Goal: Transaction & Acquisition: Download file/media

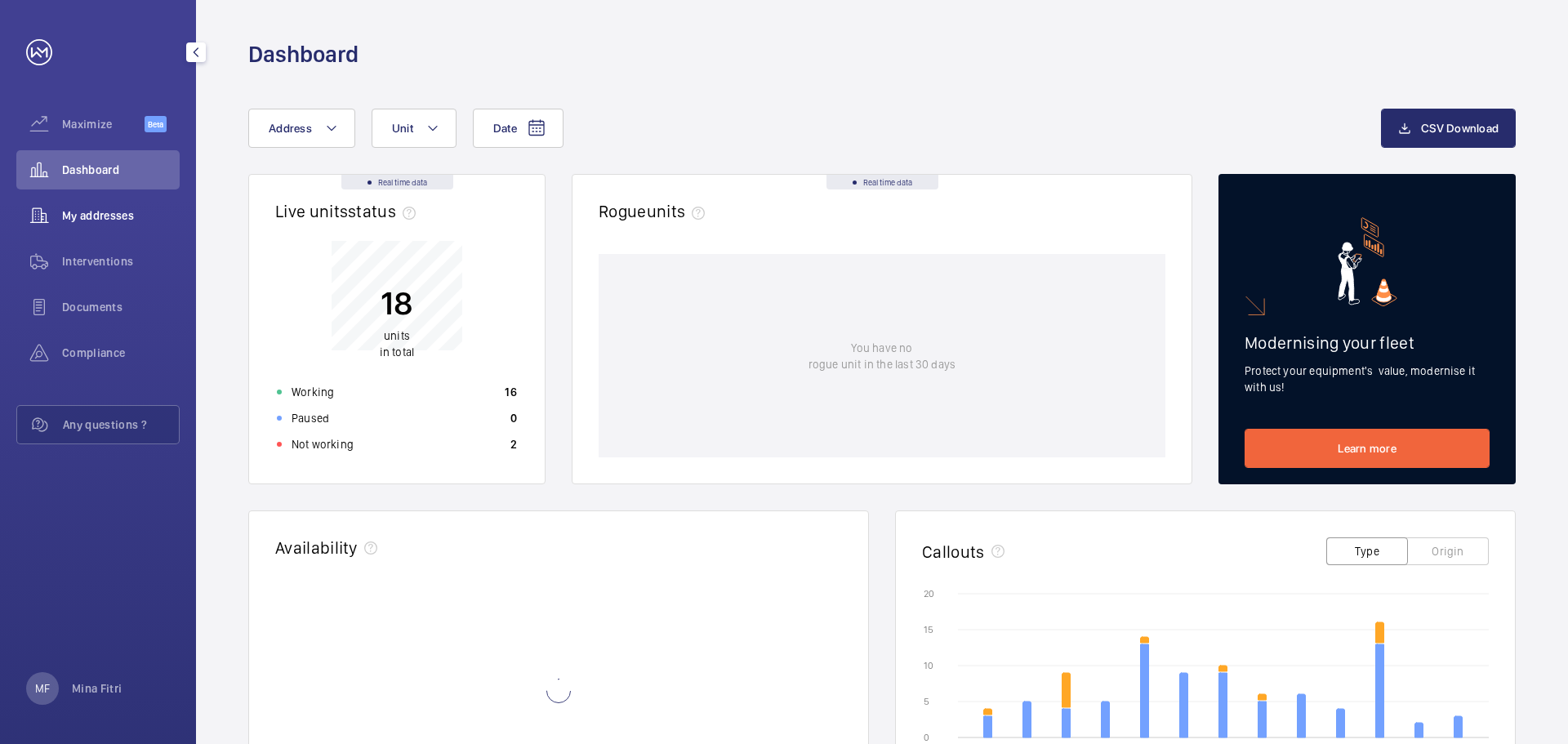
click at [79, 218] on span "My addresses" at bounding box center [121, 215] width 118 height 16
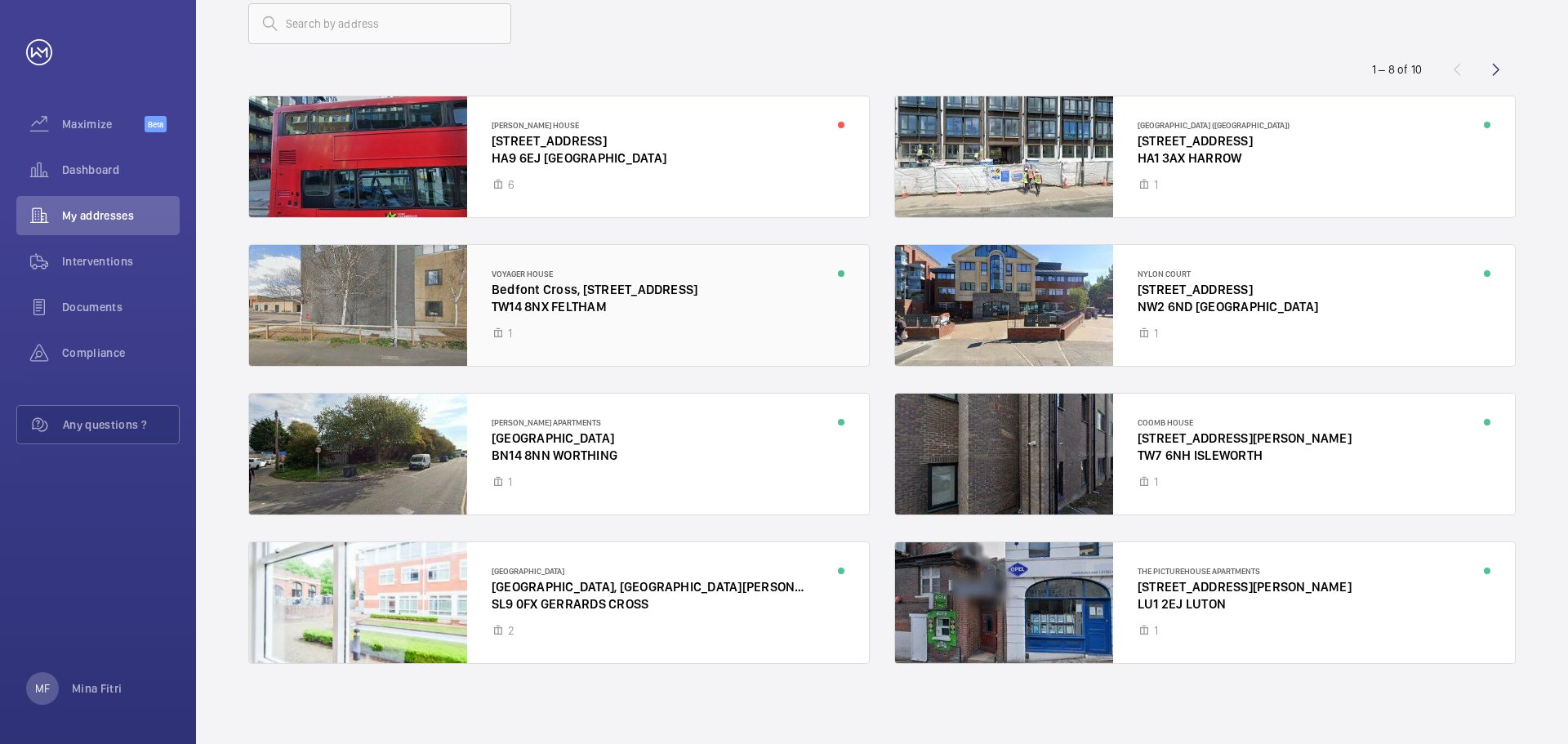
scroll to position [107, 0]
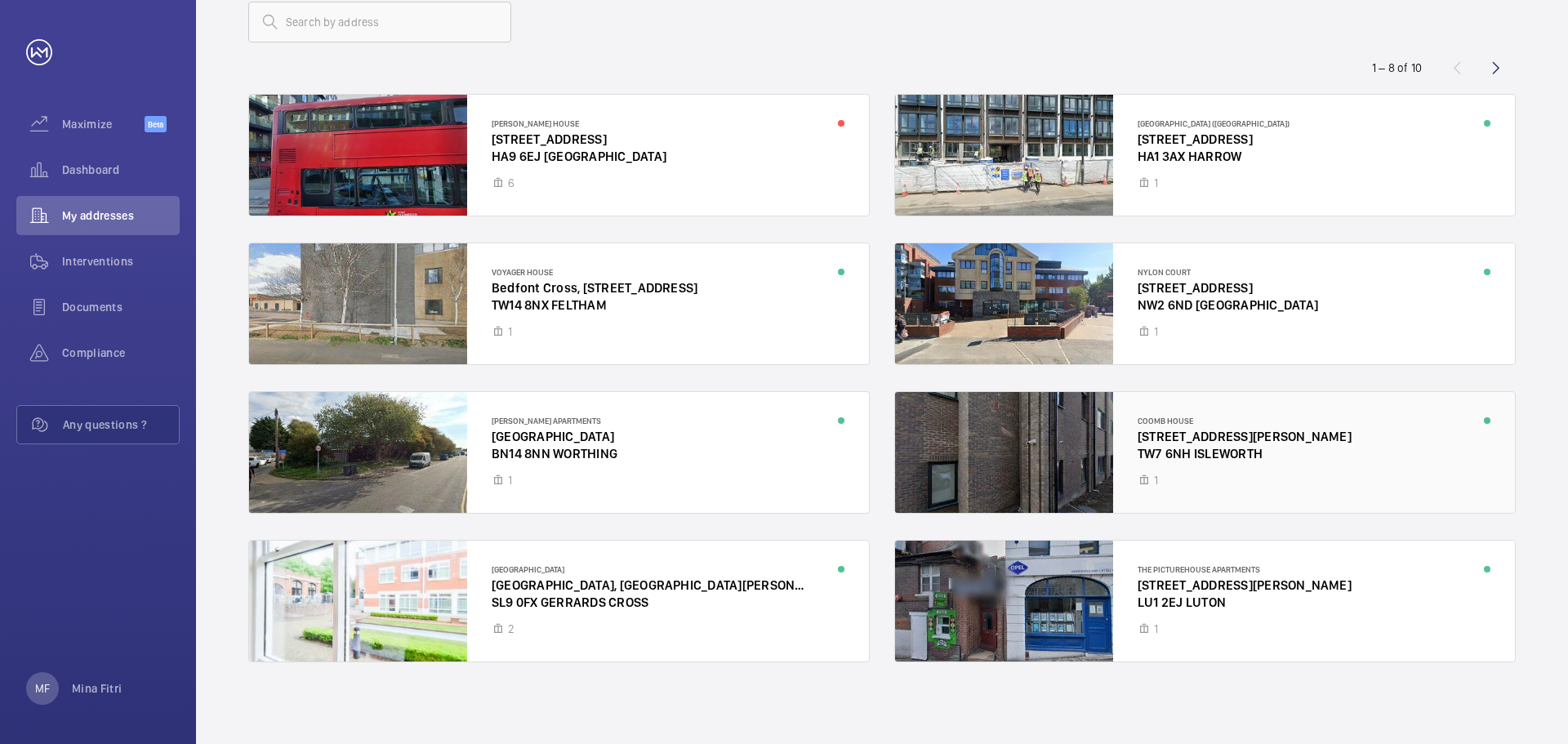
click at [1187, 430] on div at bounding box center [1205, 452] width 620 height 121
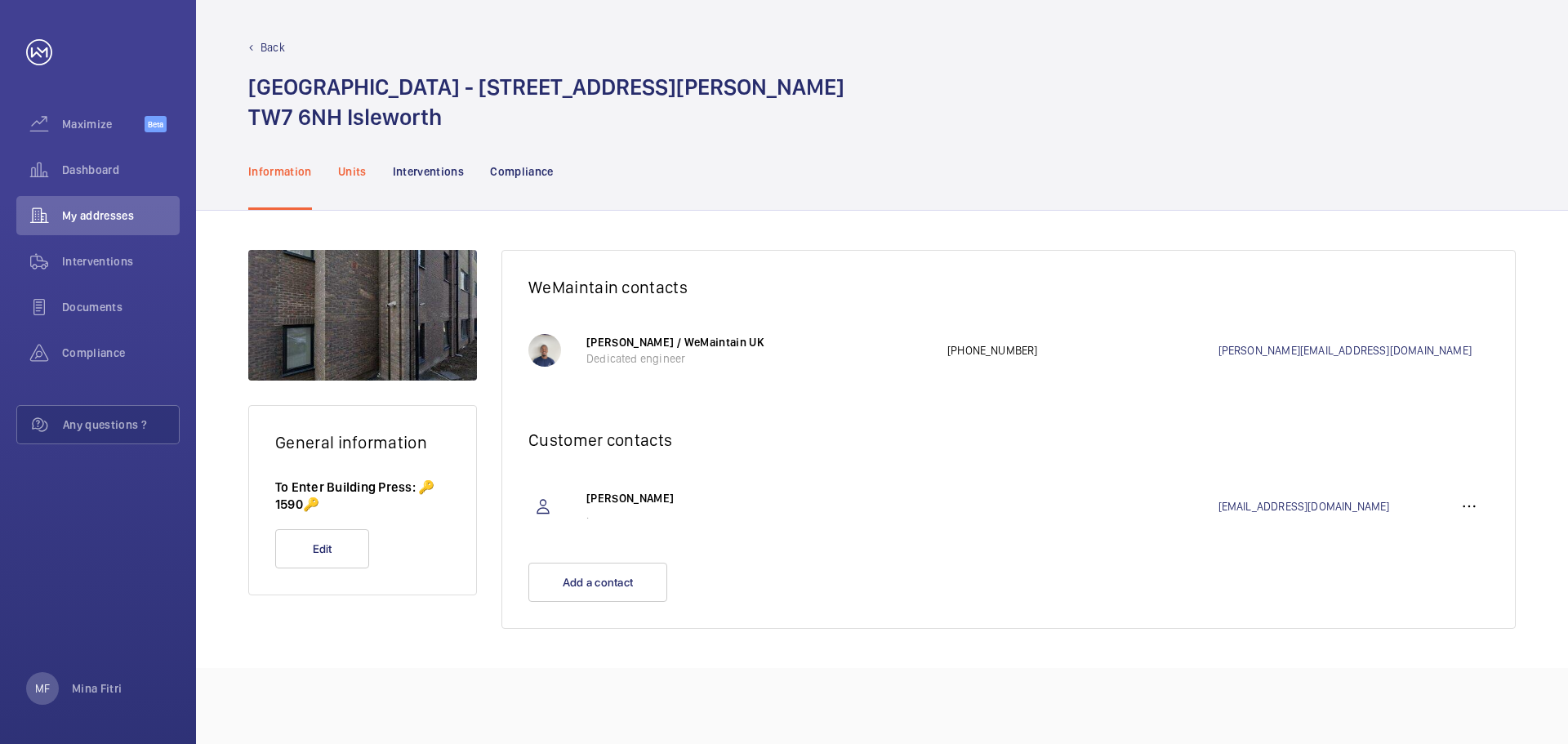
click at [344, 170] on p "Units" at bounding box center [352, 171] width 29 height 16
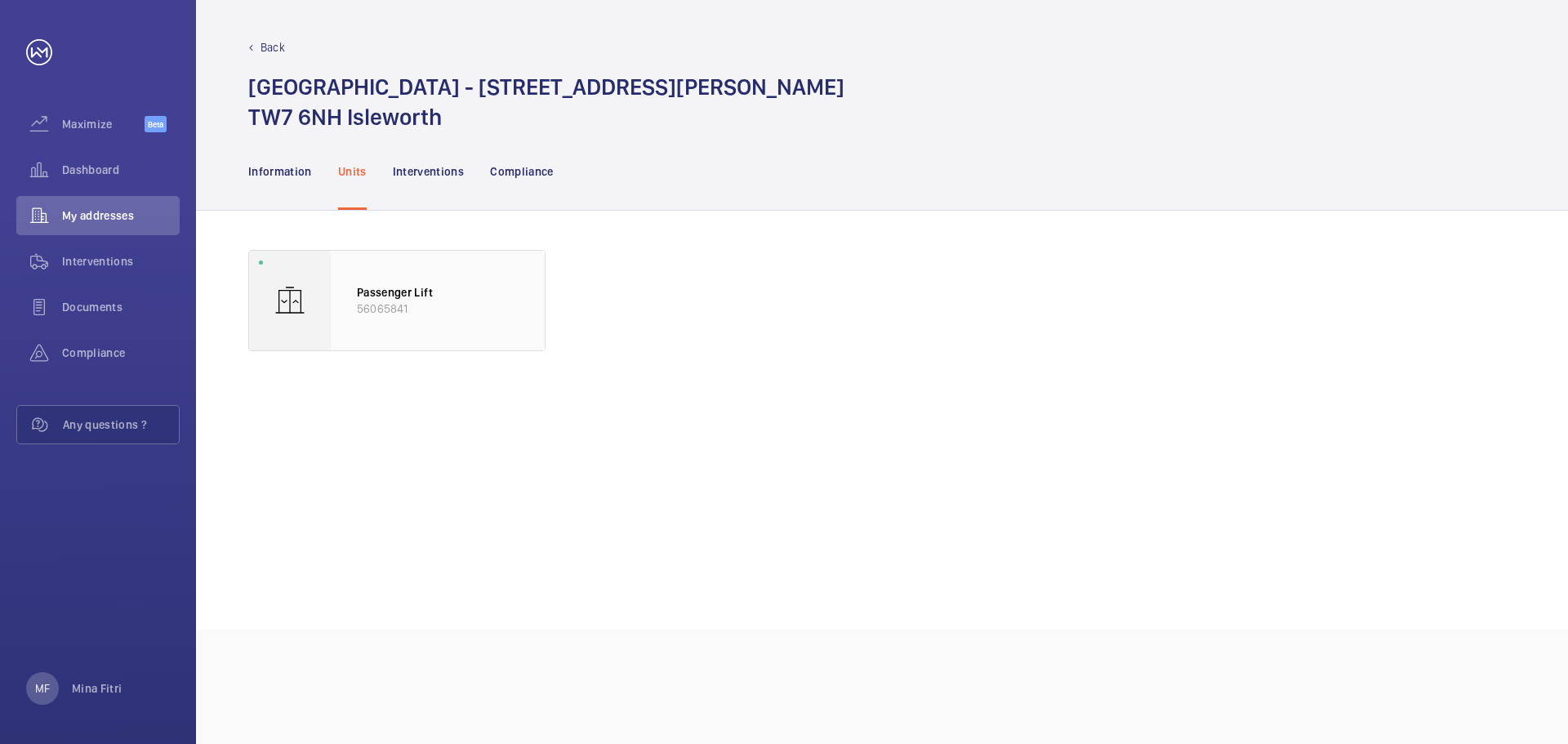
click at [383, 312] on p "56065841" at bounding box center [437, 309] width 161 height 16
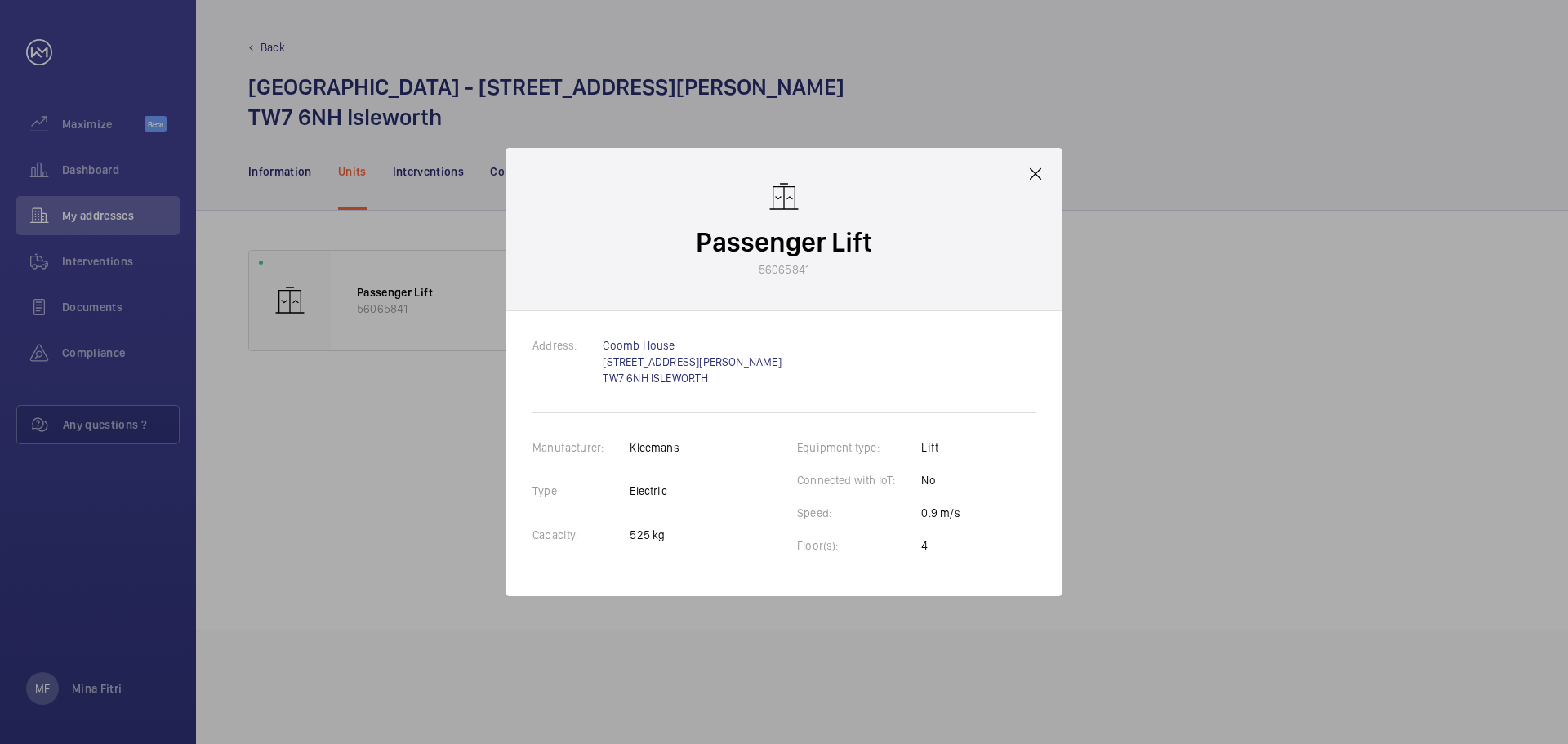
click at [1040, 175] on mat-icon at bounding box center [1036, 174] width 20 height 20
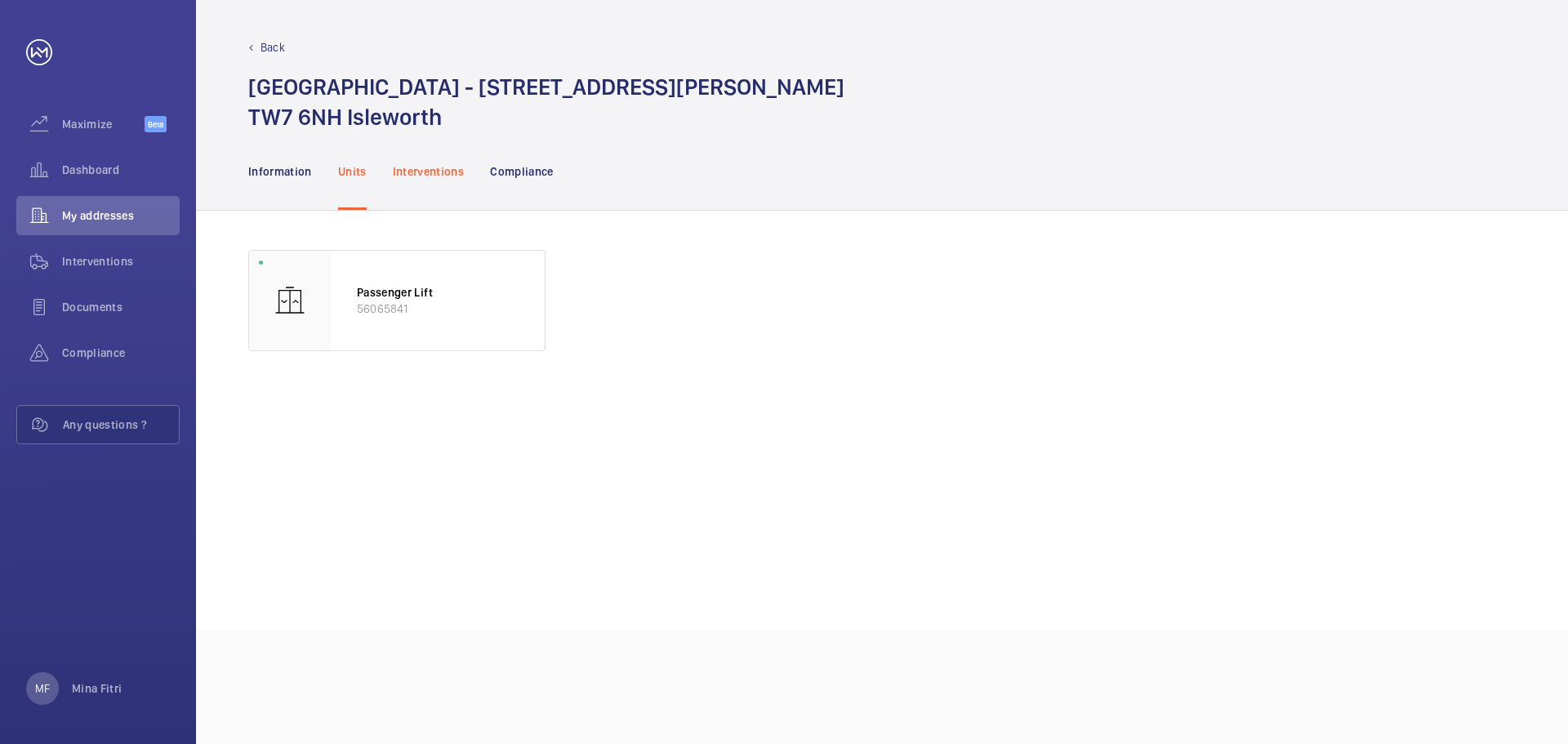
click at [392, 169] on p "Interventions" at bounding box center [428, 171] width 72 height 16
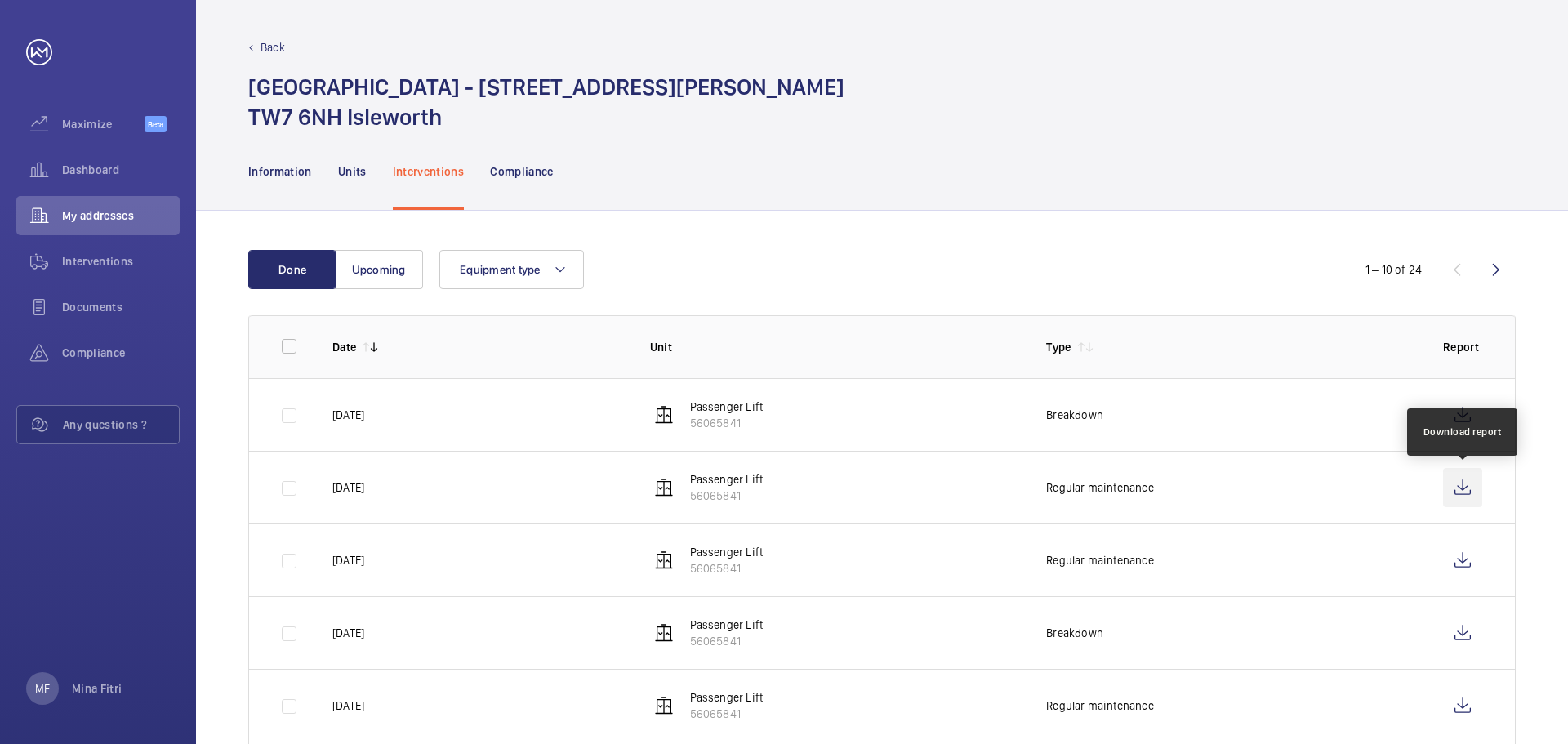
click at [1466, 491] on wm-front-icon-button at bounding box center [1462, 488] width 39 height 39
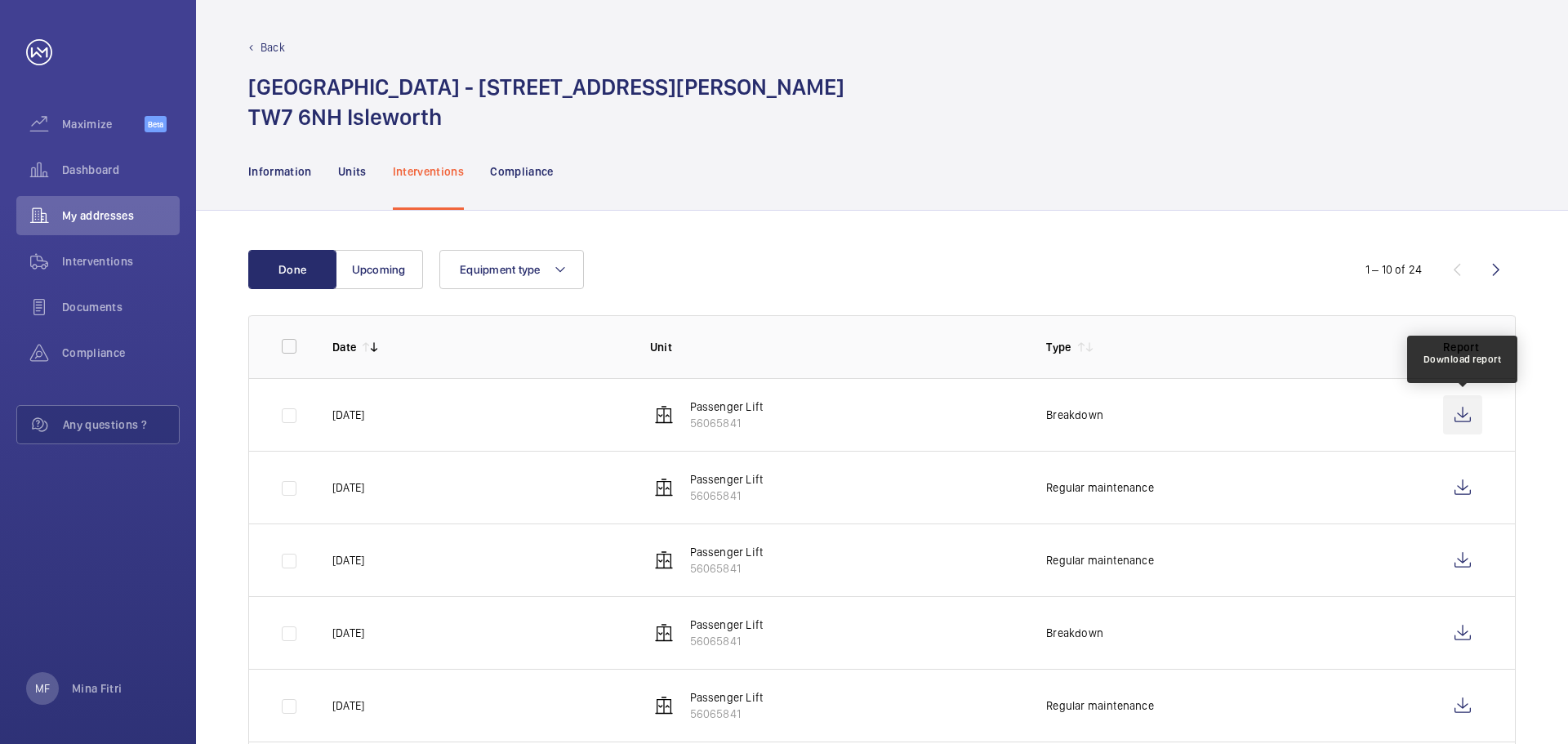
click at [1460, 422] on wm-front-icon-button at bounding box center [1462, 415] width 39 height 39
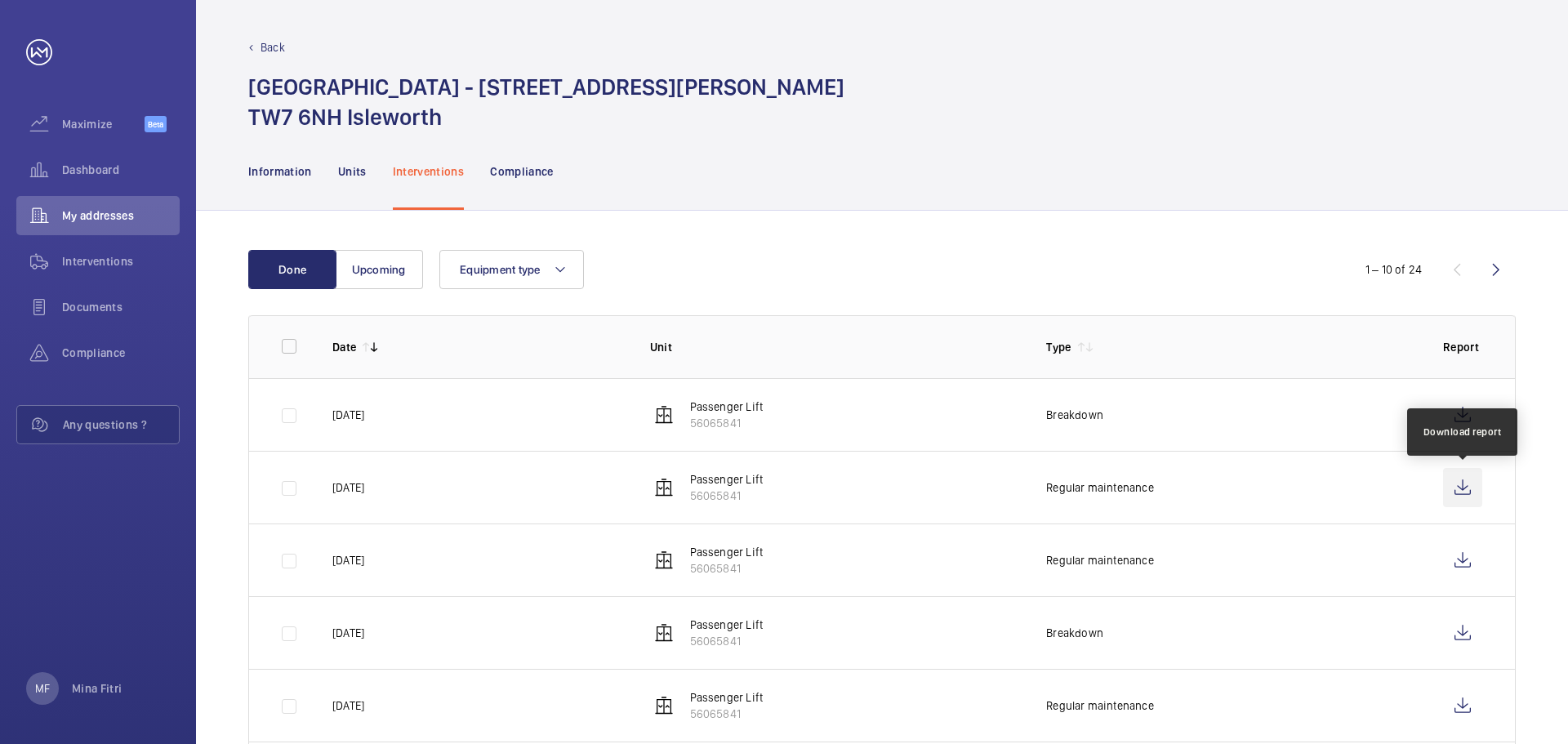
click at [1458, 496] on wm-front-icon-button at bounding box center [1462, 488] width 39 height 39
click at [91, 179] on div "Dashboard" at bounding box center [97, 170] width 163 height 39
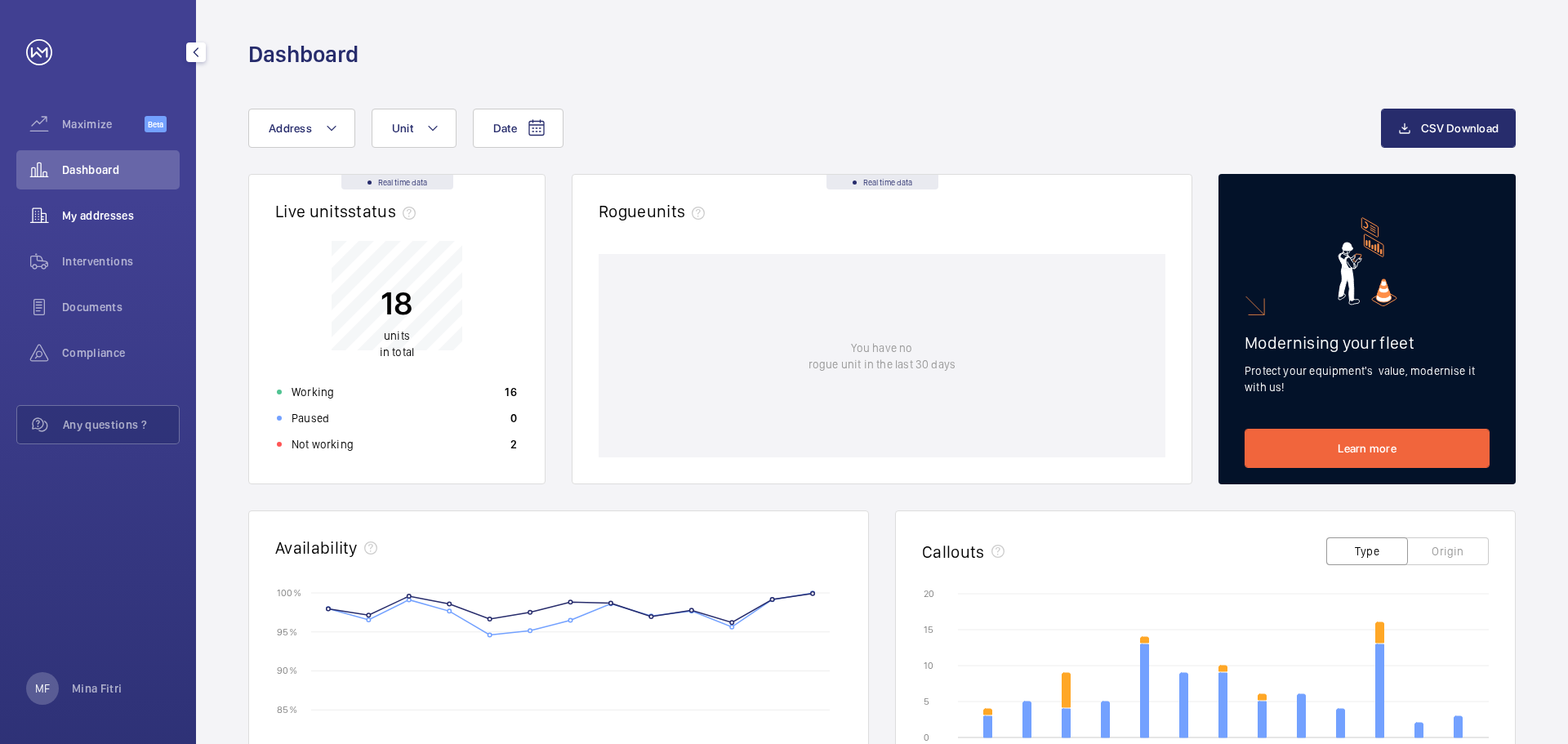
click at [84, 221] on span "My addresses" at bounding box center [121, 215] width 118 height 16
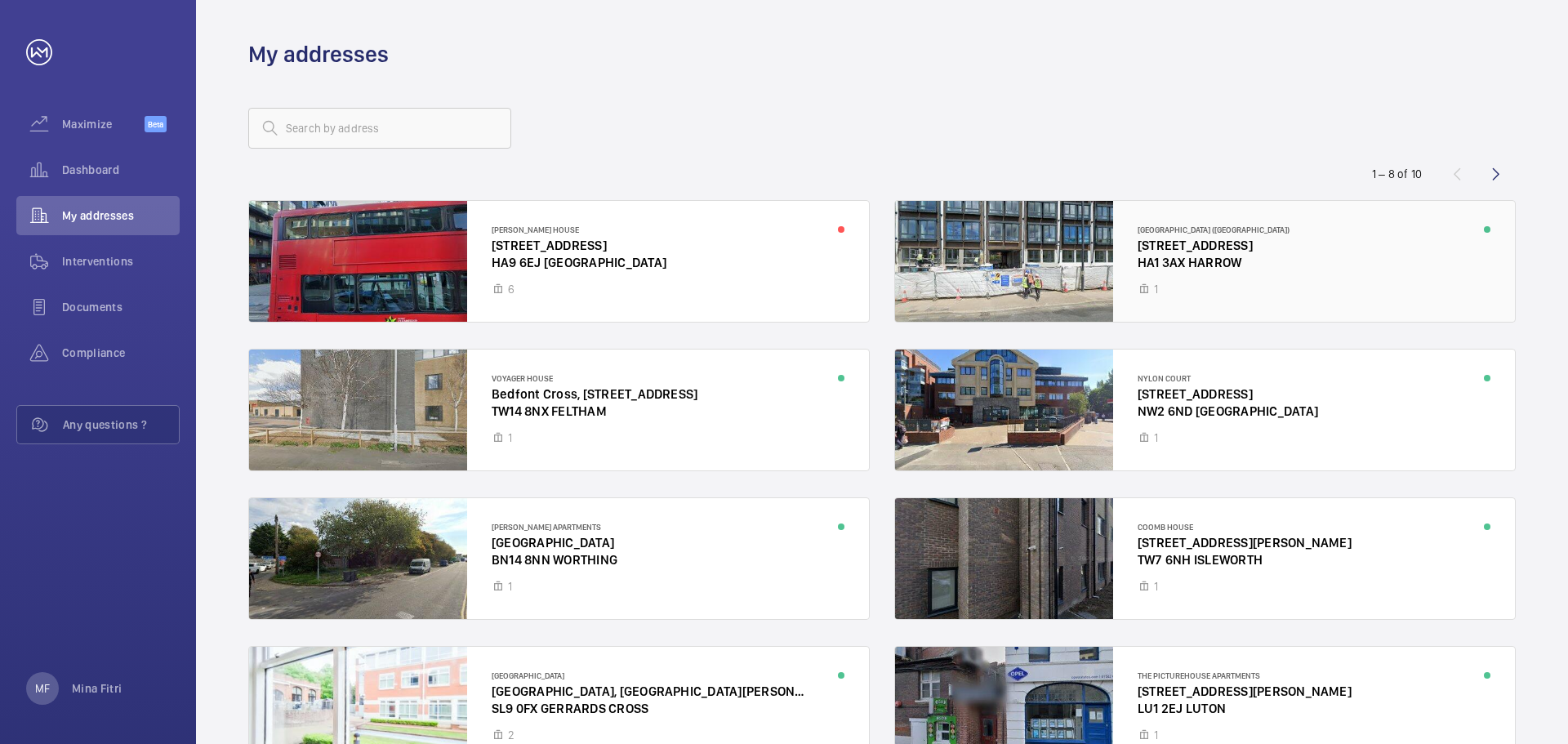
click at [1162, 265] on div at bounding box center [1205, 261] width 620 height 121
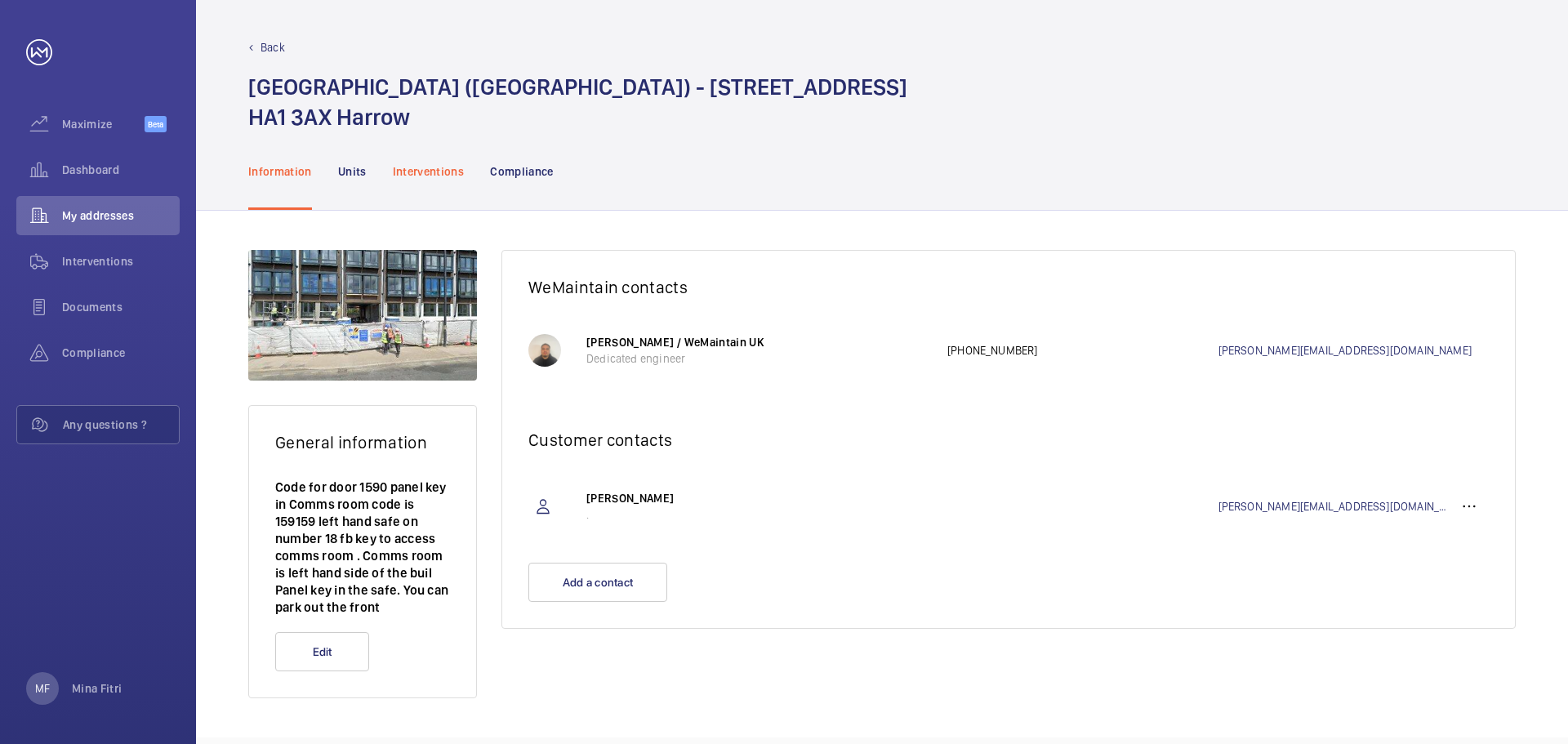
click at [425, 177] on p "Interventions" at bounding box center [428, 171] width 72 height 16
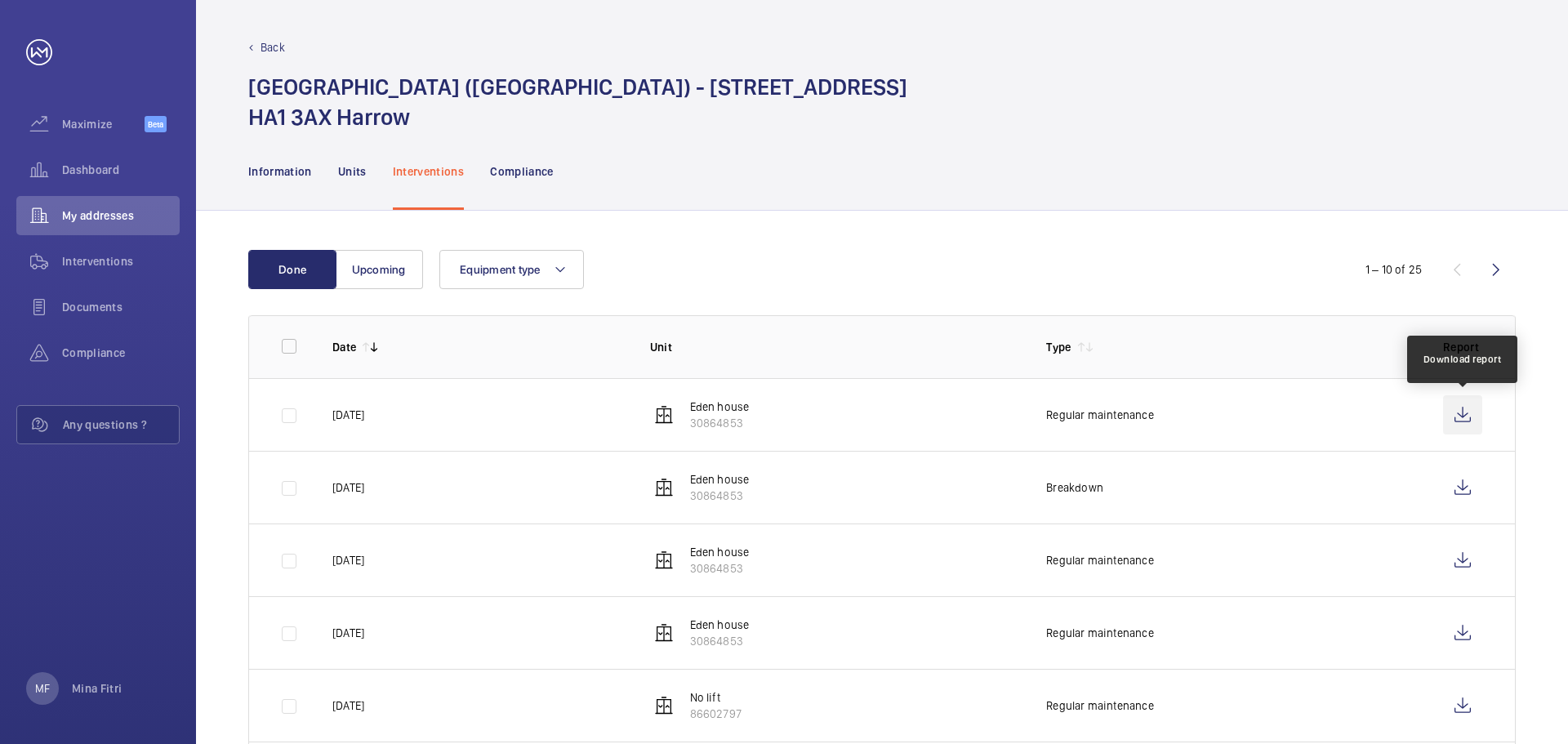
click at [1464, 414] on wm-front-icon-button at bounding box center [1462, 415] width 39 height 39
click at [77, 219] on span "My addresses" at bounding box center [121, 215] width 118 height 16
click at [85, 221] on span "My addresses" at bounding box center [121, 215] width 118 height 16
click at [80, 175] on span "Dashboard" at bounding box center [121, 170] width 118 height 16
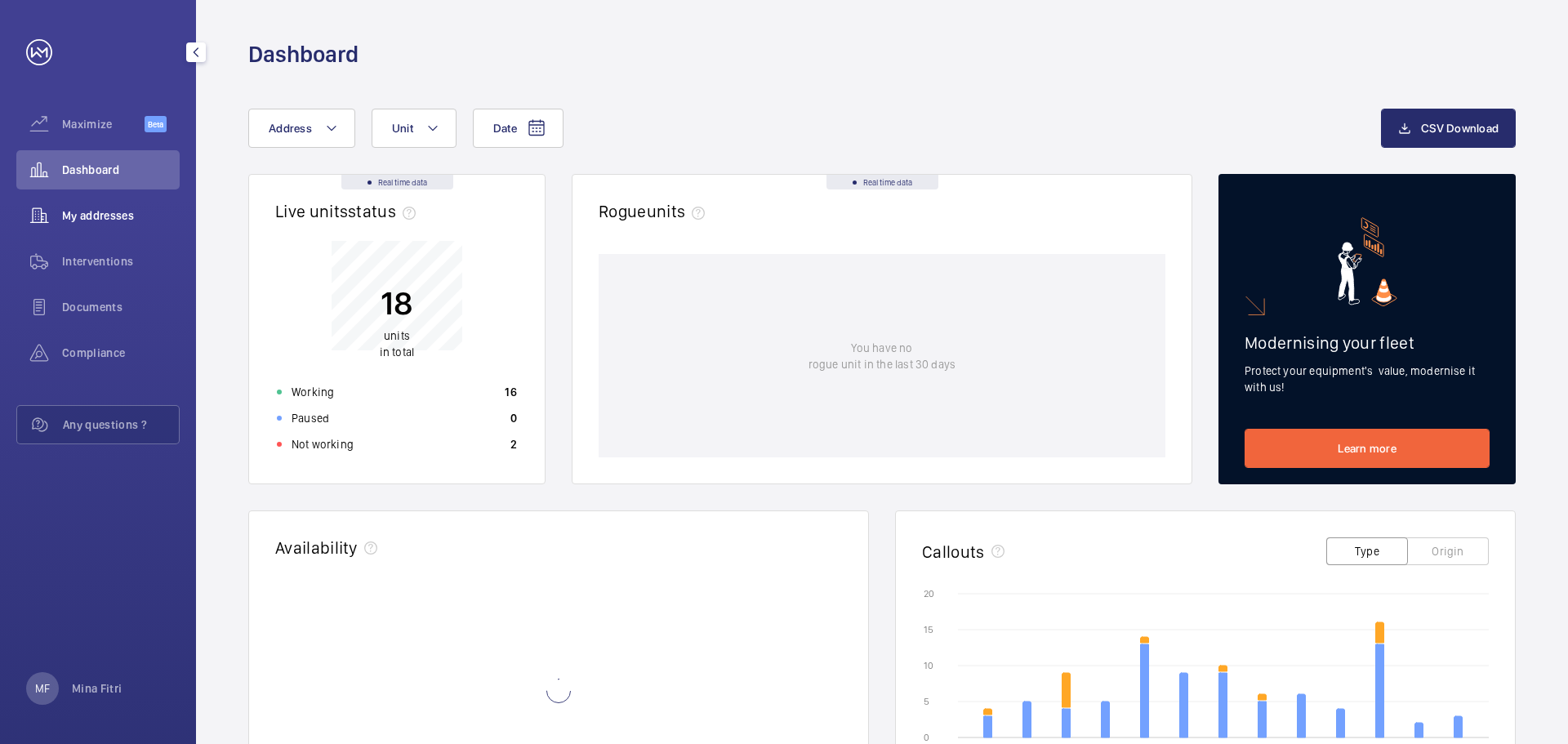
click at [71, 210] on span "My addresses" at bounding box center [121, 215] width 118 height 16
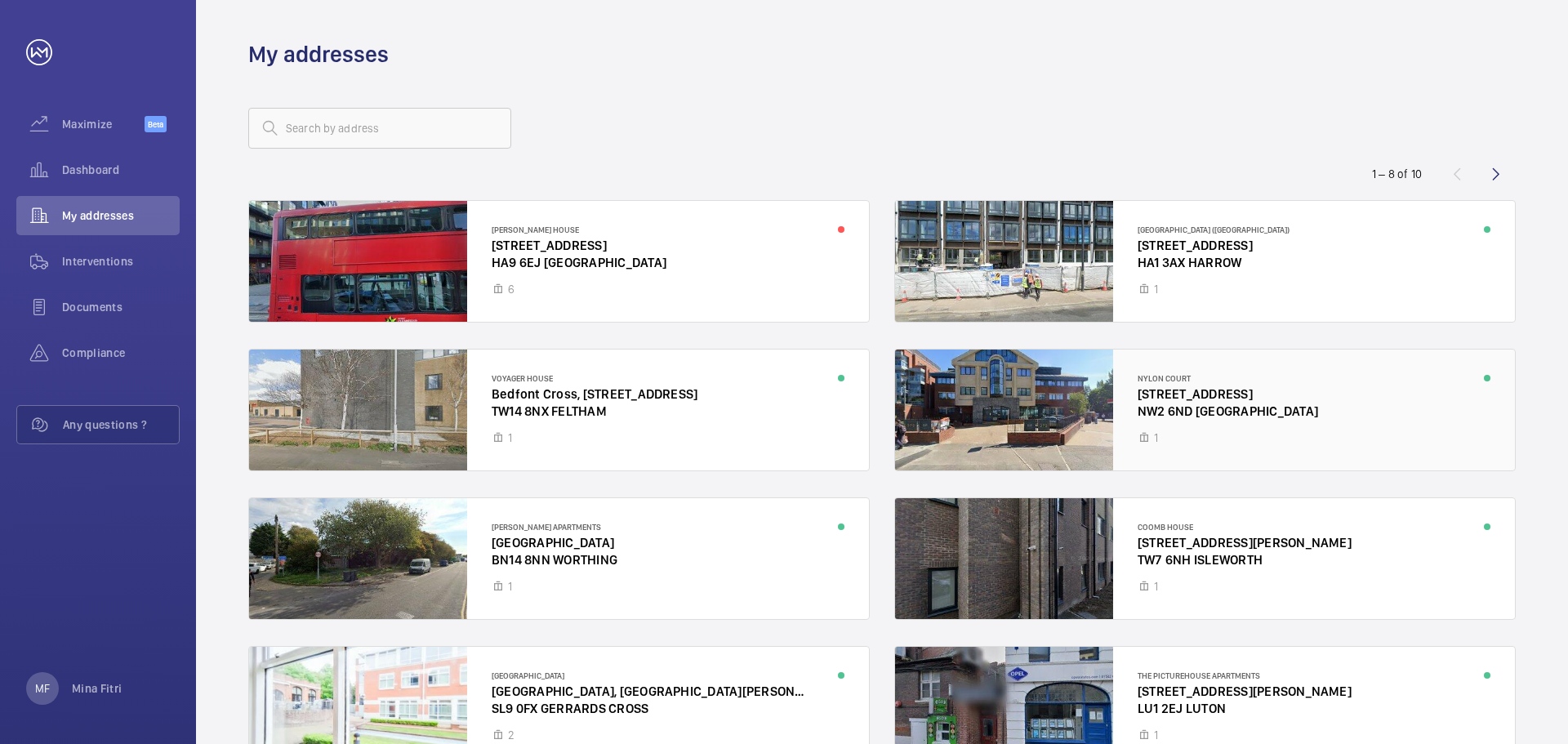
click at [1226, 416] on div at bounding box center [1205, 411] width 620 height 121
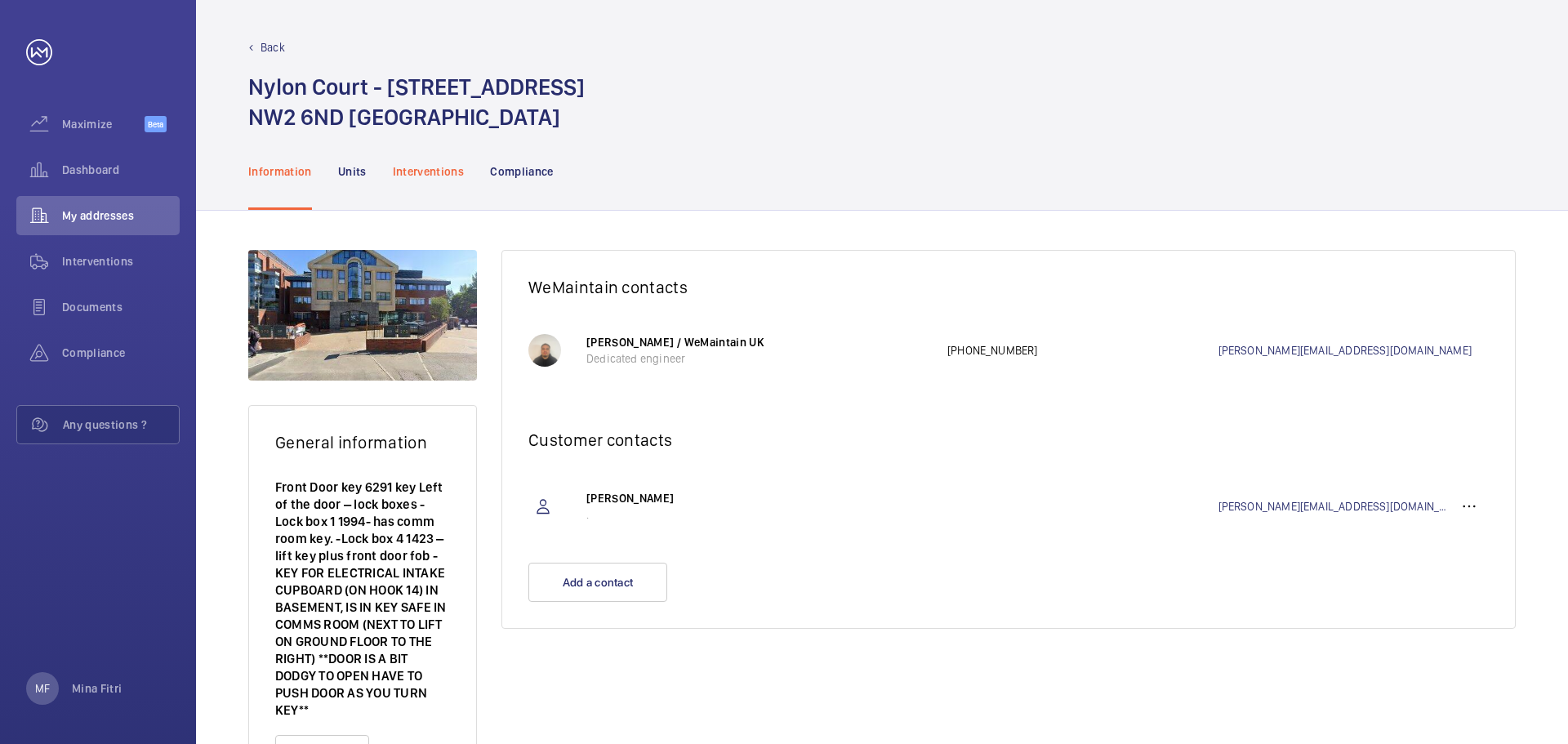
click at [433, 180] on div "Interventions" at bounding box center [428, 170] width 72 height 78
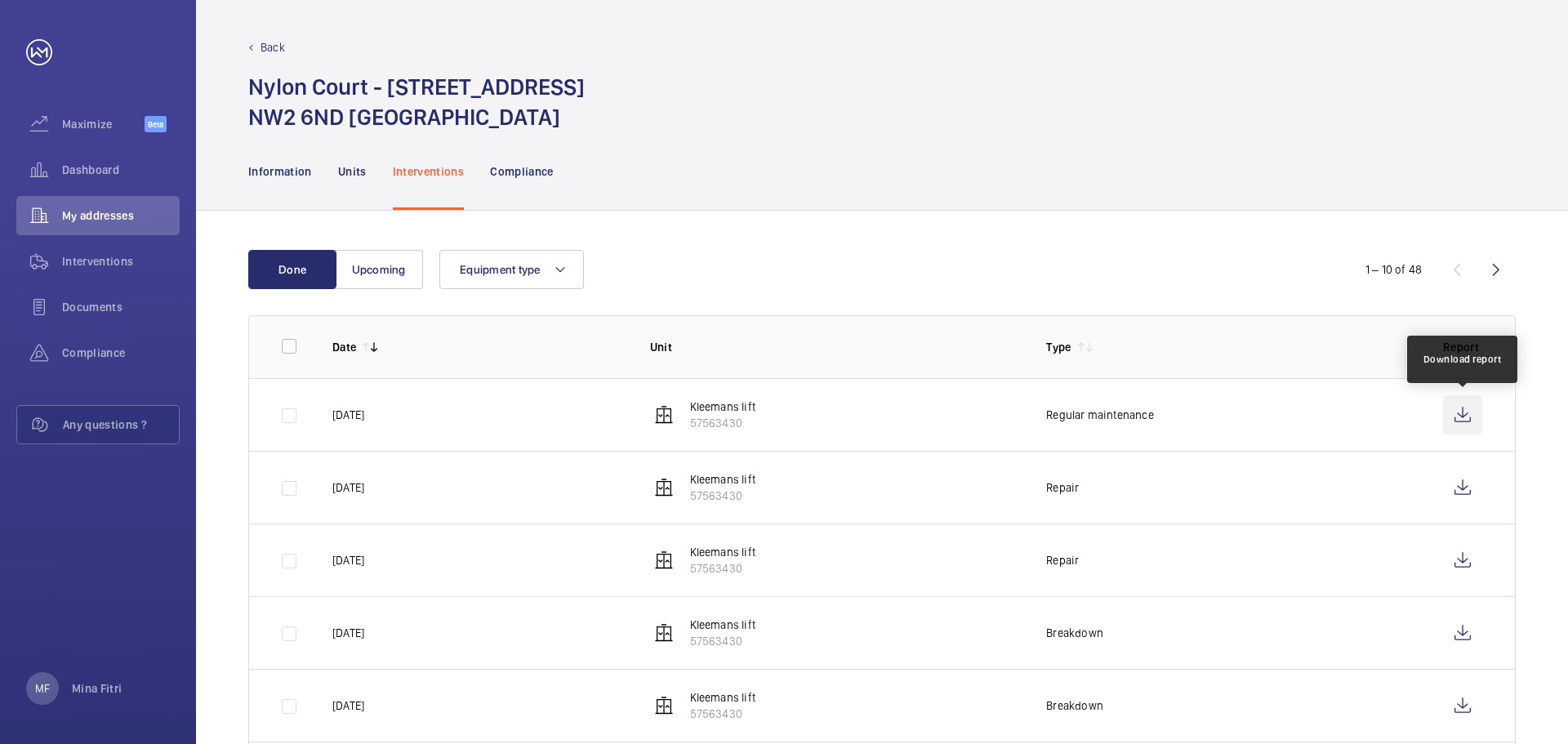
click at [1471, 419] on wm-front-icon-button at bounding box center [1462, 415] width 39 height 39
click at [84, 211] on span "My addresses" at bounding box center [121, 215] width 118 height 16
click at [103, 172] on span "Dashboard" at bounding box center [121, 170] width 118 height 16
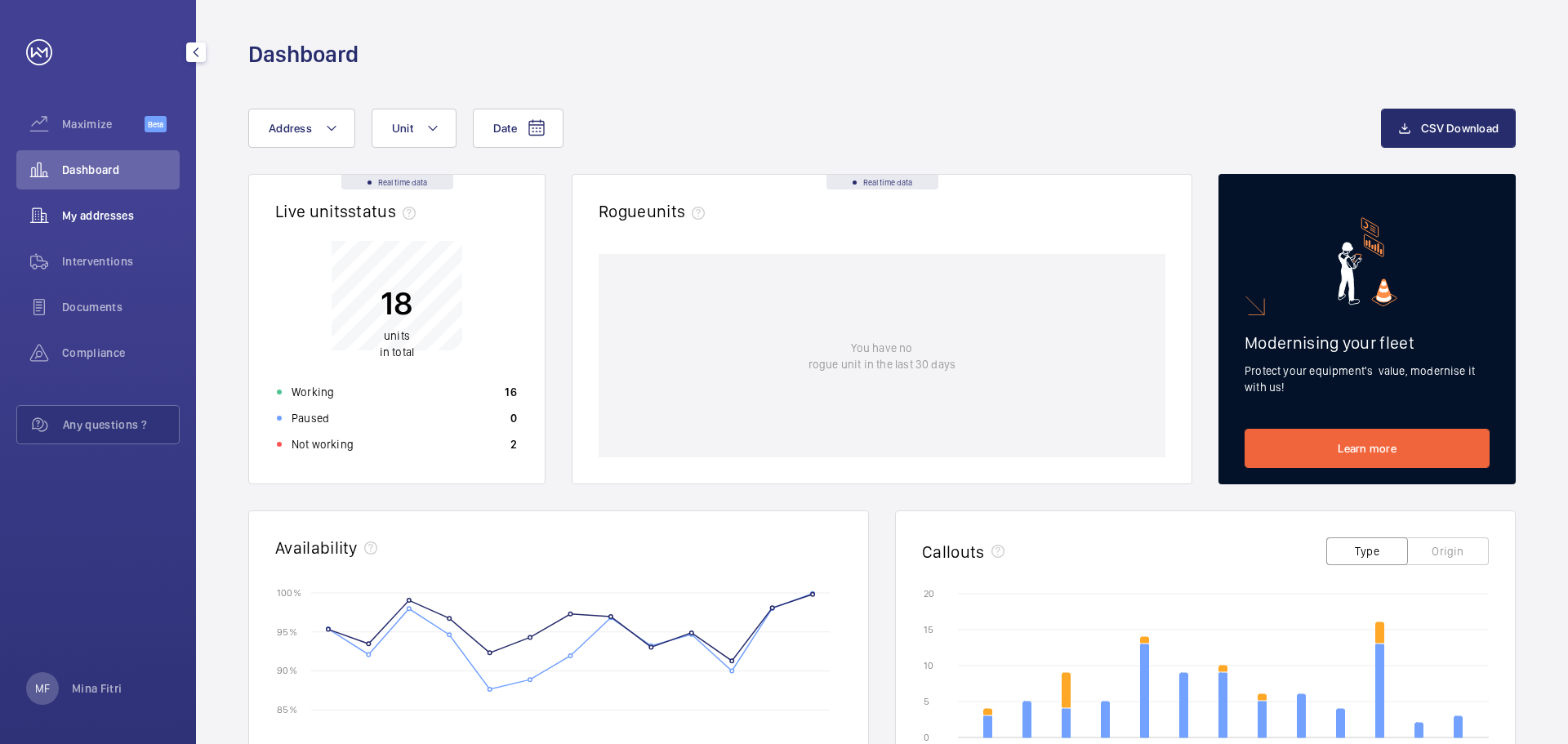
click at [119, 219] on span "My addresses" at bounding box center [121, 215] width 118 height 16
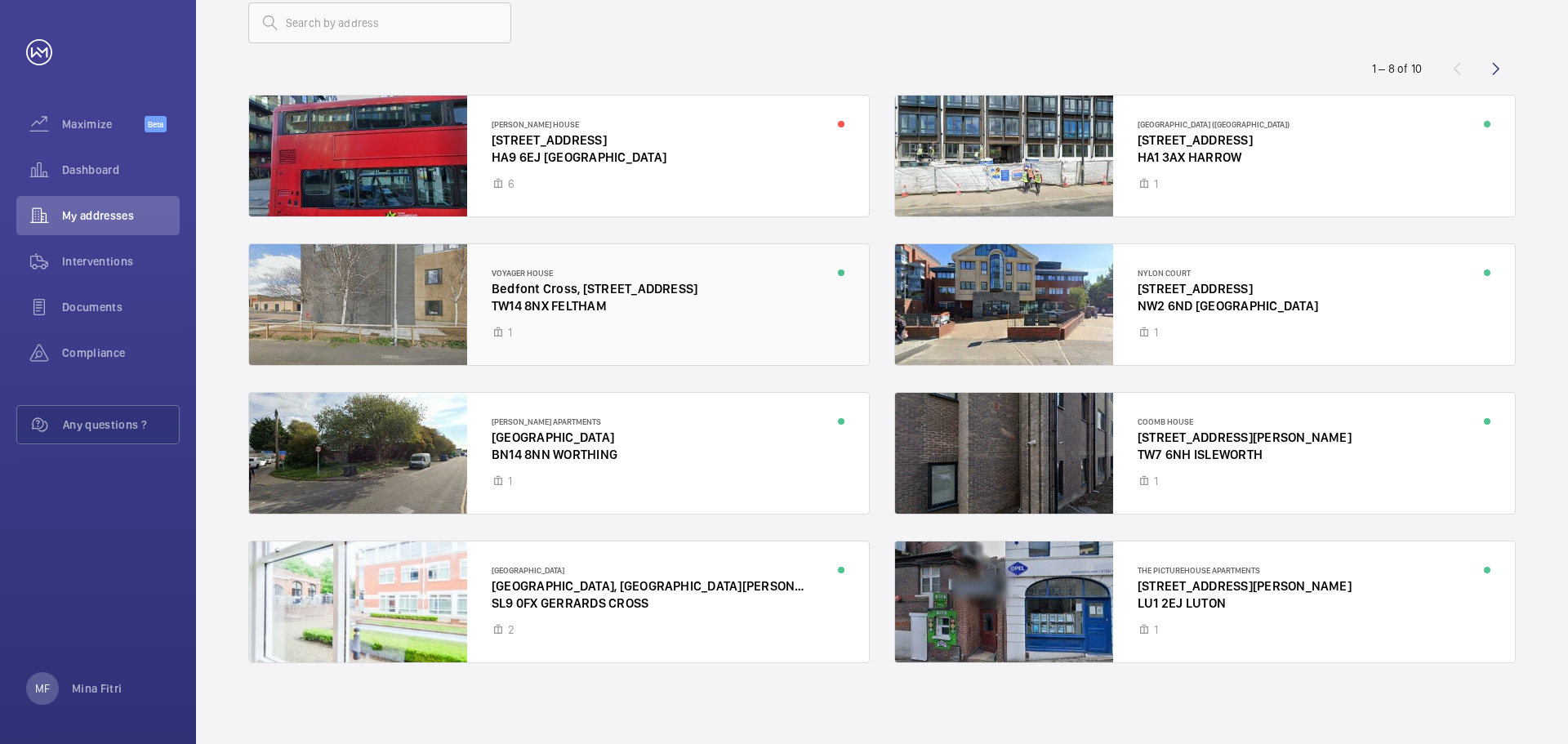
scroll to position [107, 0]
click at [532, 574] on div at bounding box center [559, 601] width 620 height 121
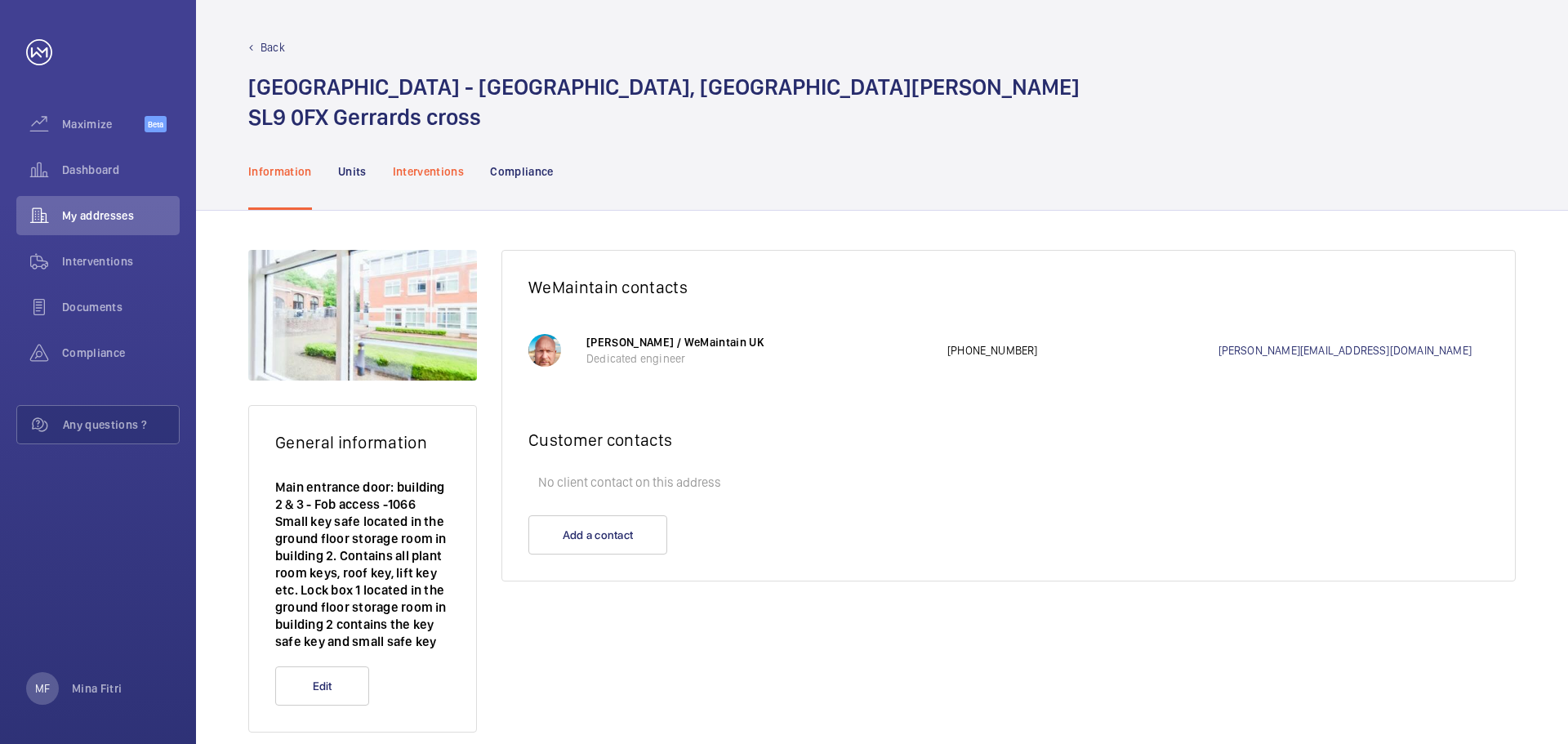
click at [426, 175] on p "Interventions" at bounding box center [428, 171] width 72 height 16
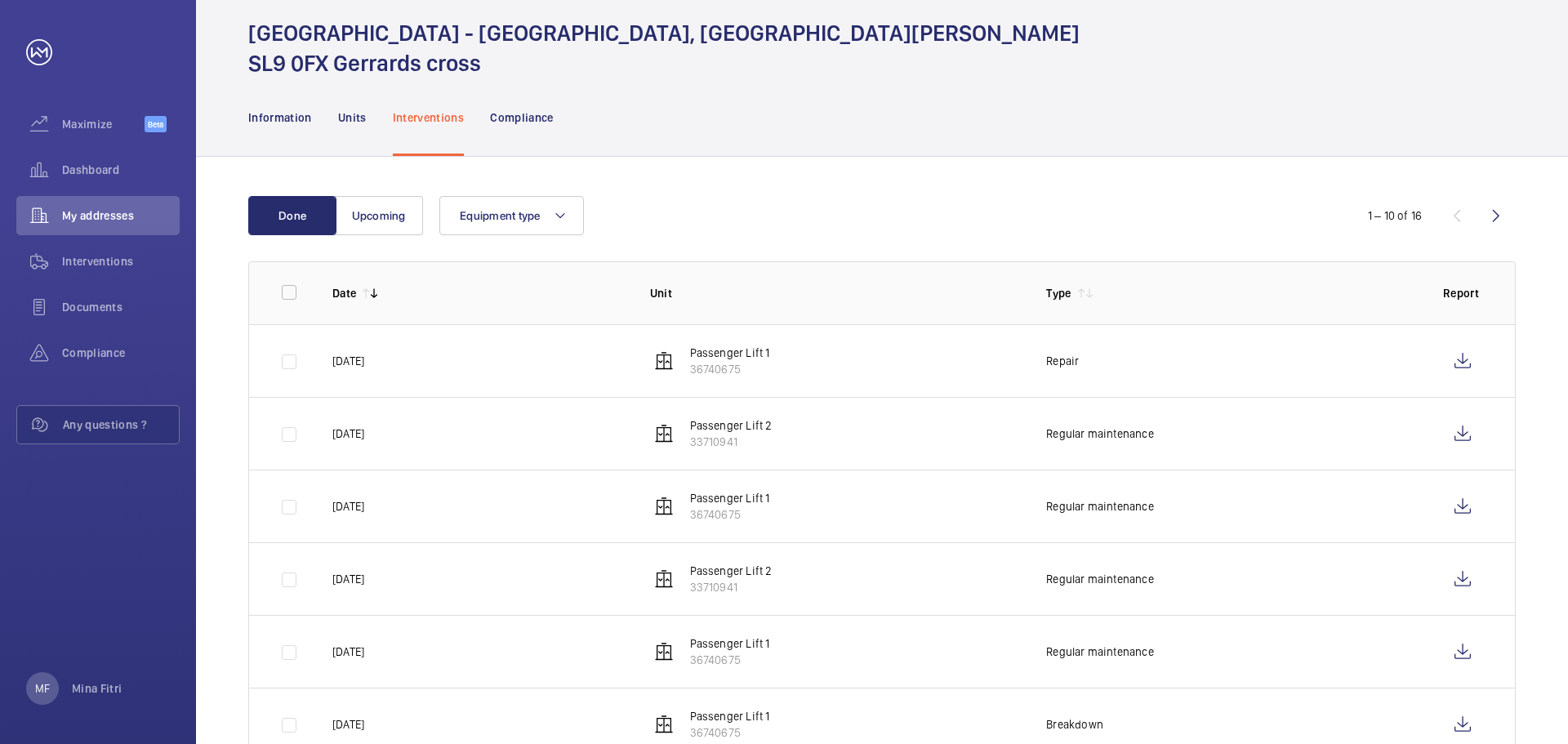
scroll to position [82, 0]
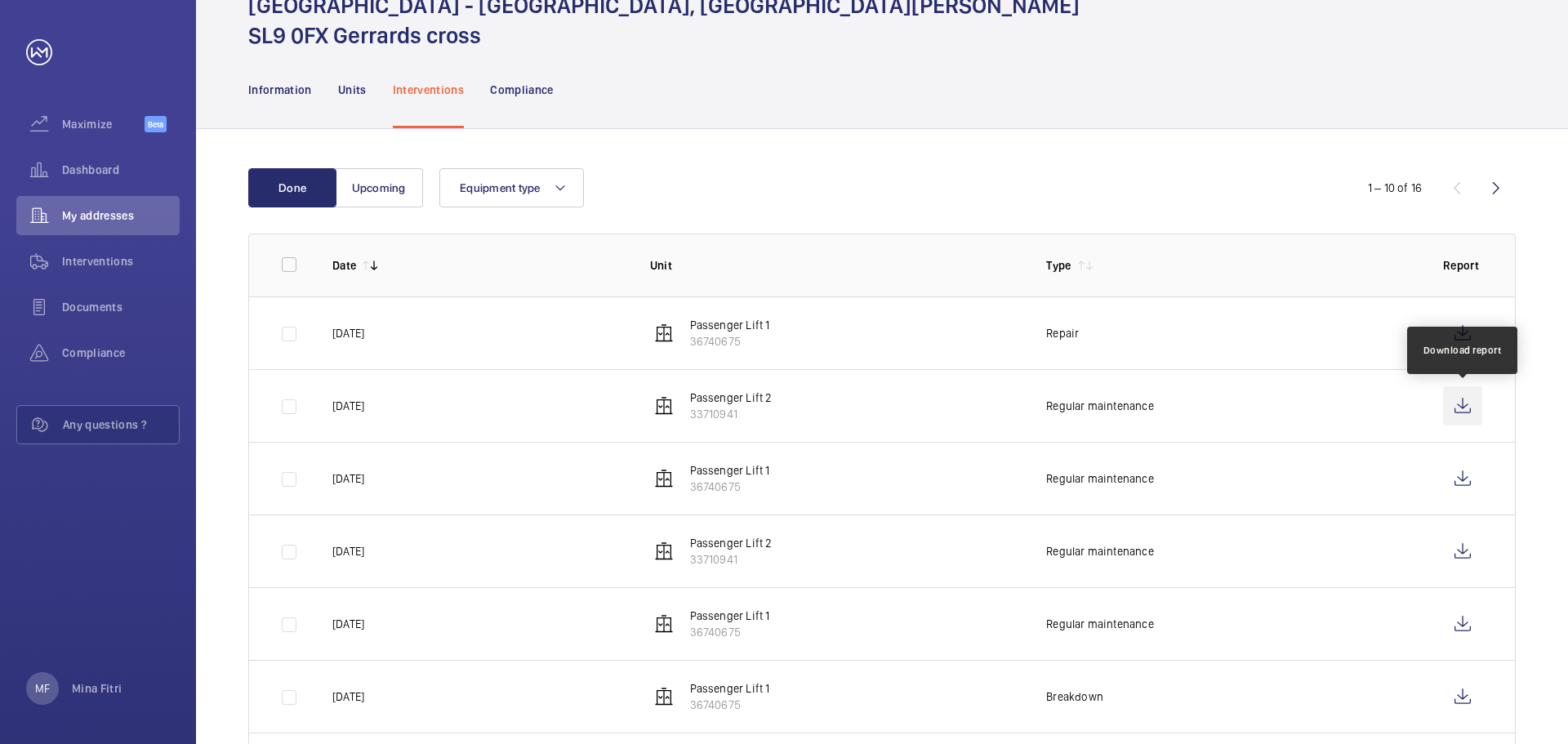
click at [1461, 400] on wm-front-icon-button at bounding box center [1462, 406] width 39 height 39
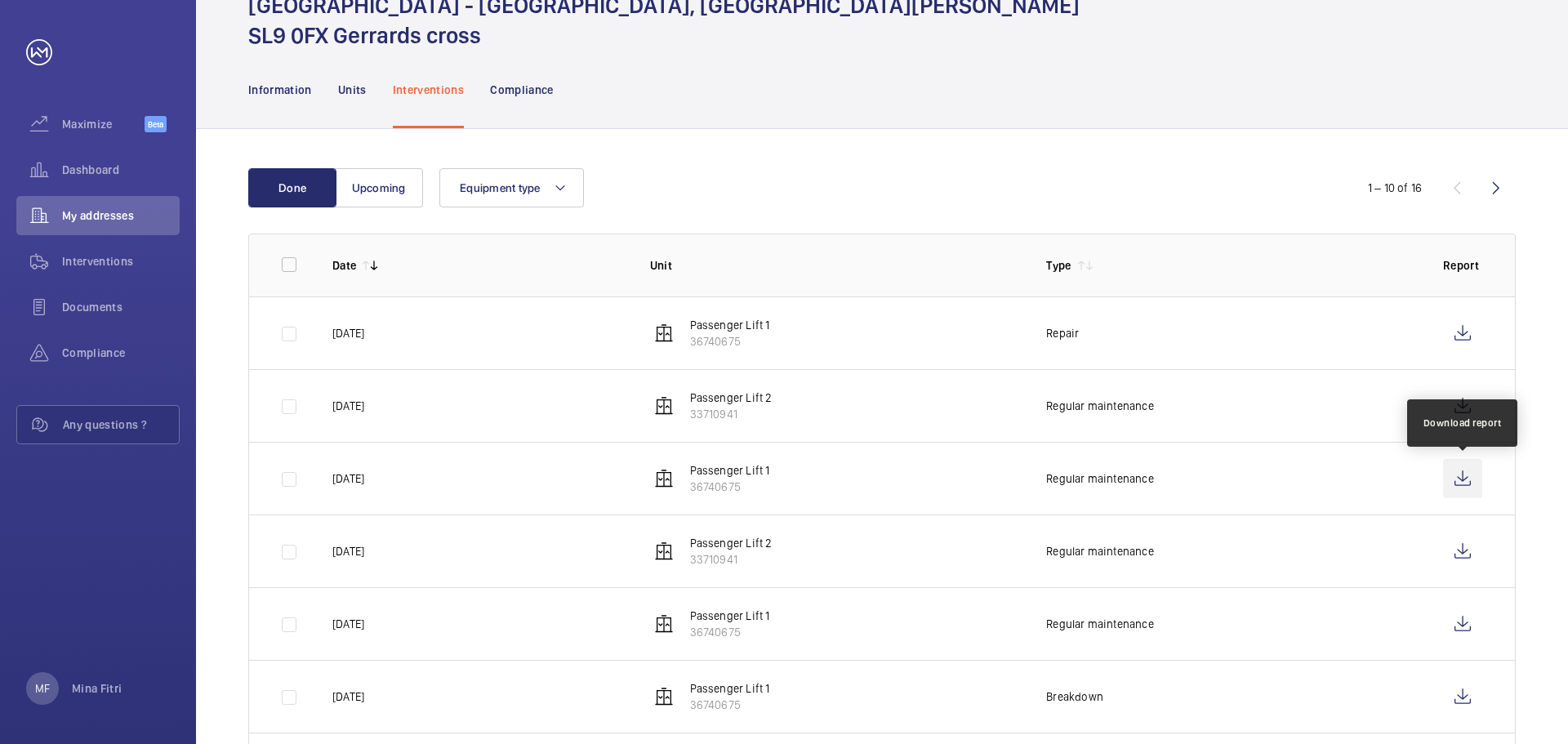
click at [1461, 482] on wm-front-icon-button at bounding box center [1462, 479] width 39 height 39
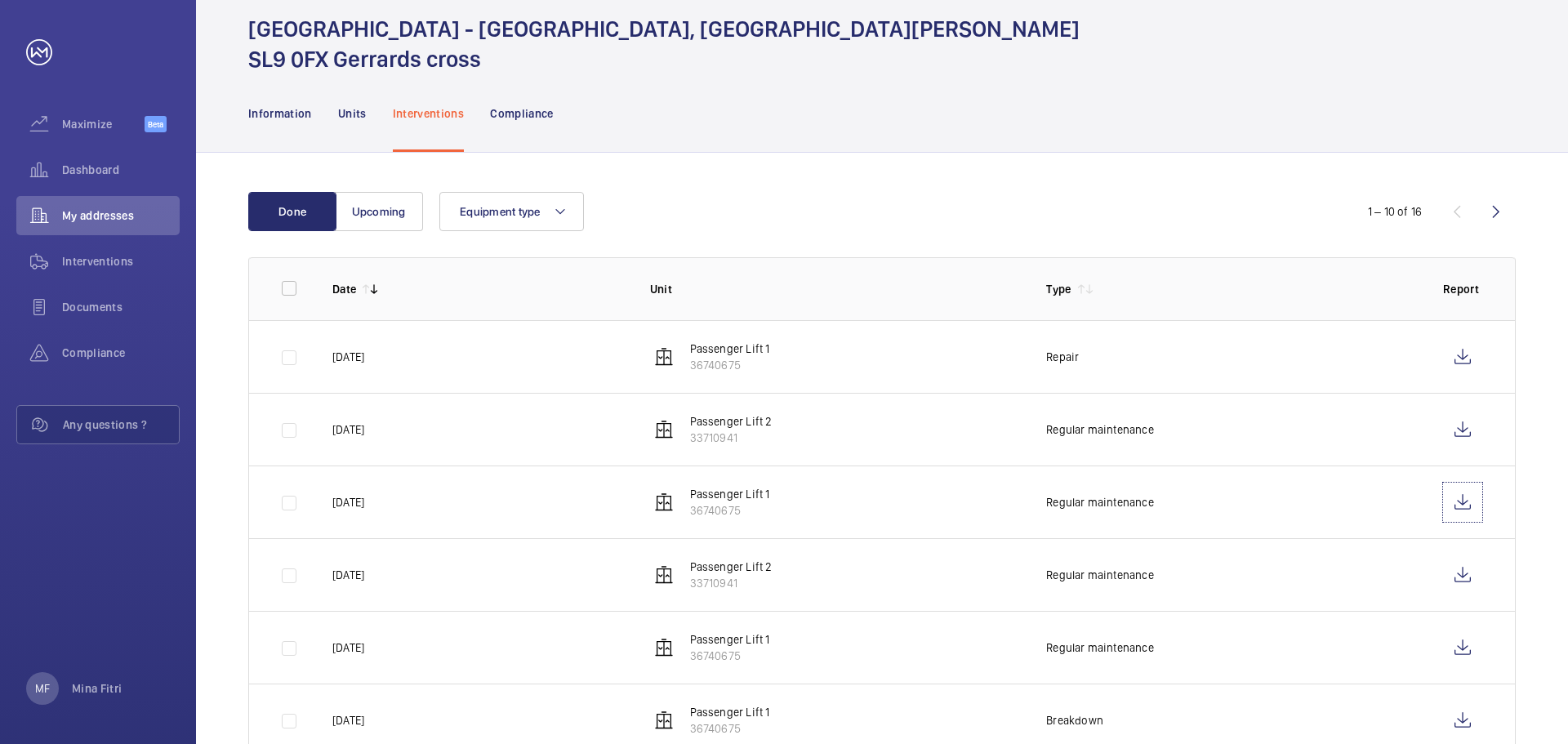
scroll to position [0, 0]
